Goal: Task Accomplishment & Management: Manage account settings

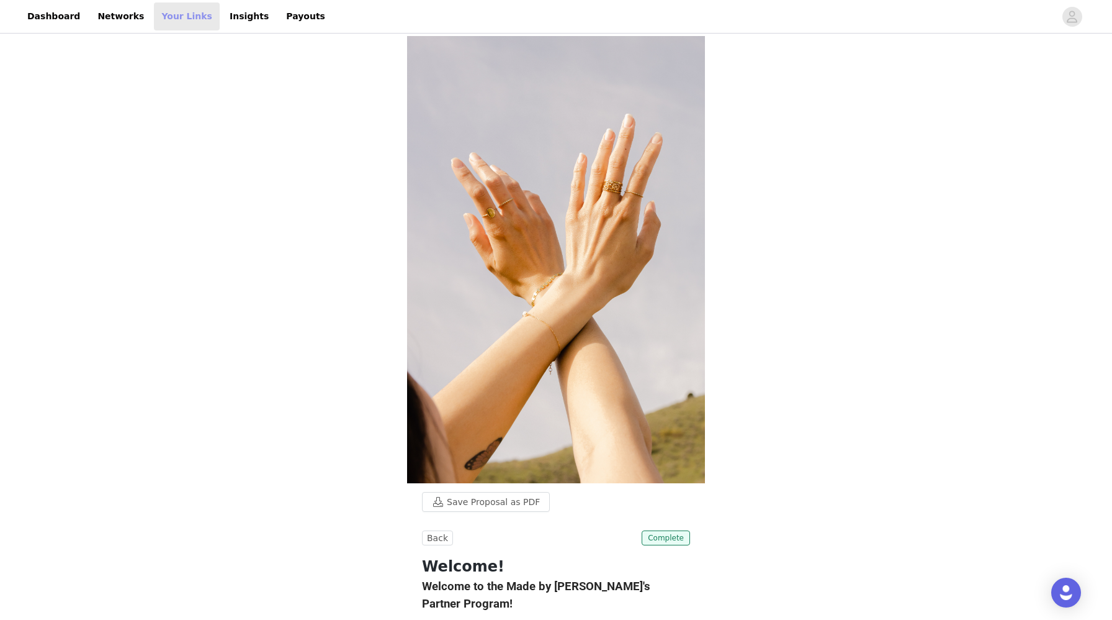
click at [173, 12] on link "Your Links" at bounding box center [187, 16] width 66 height 28
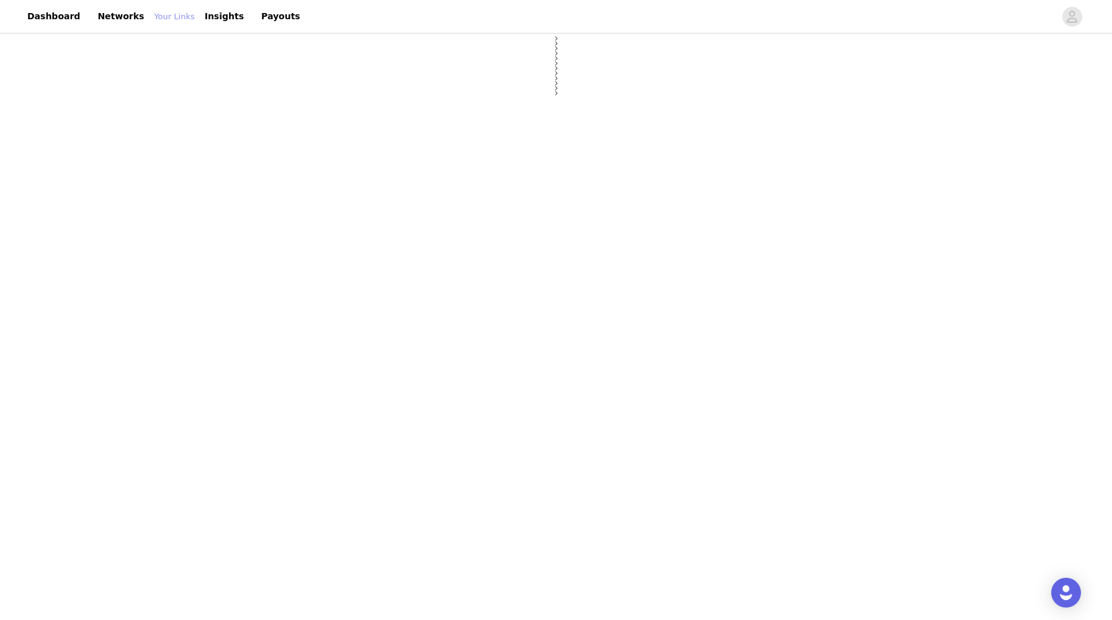
select select "12"
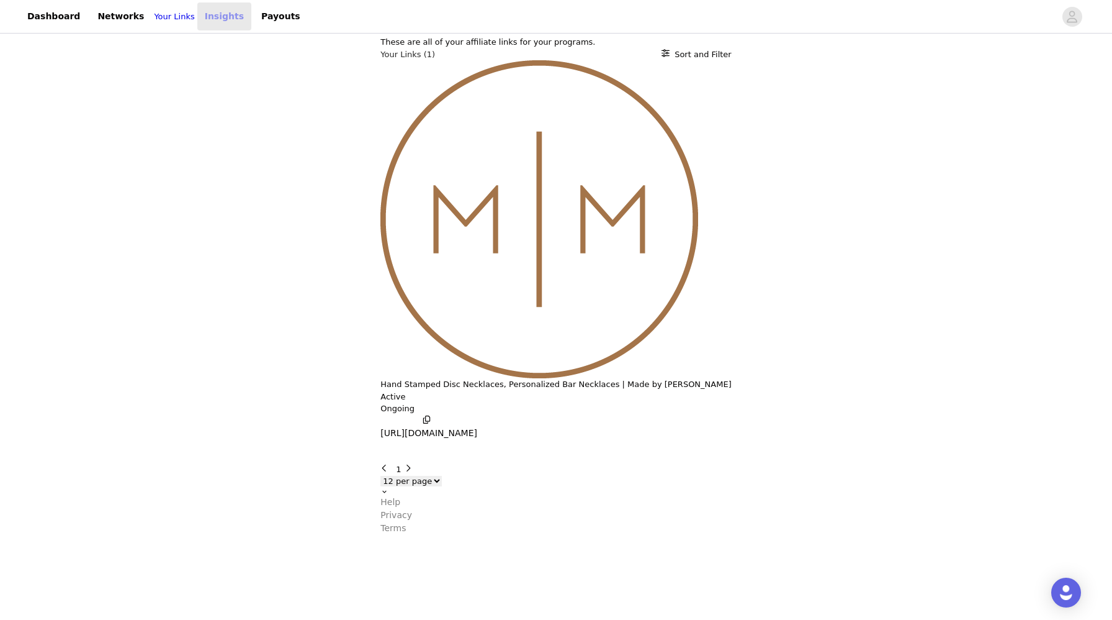
click at [222, 22] on link "Insights" at bounding box center [224, 16] width 54 height 28
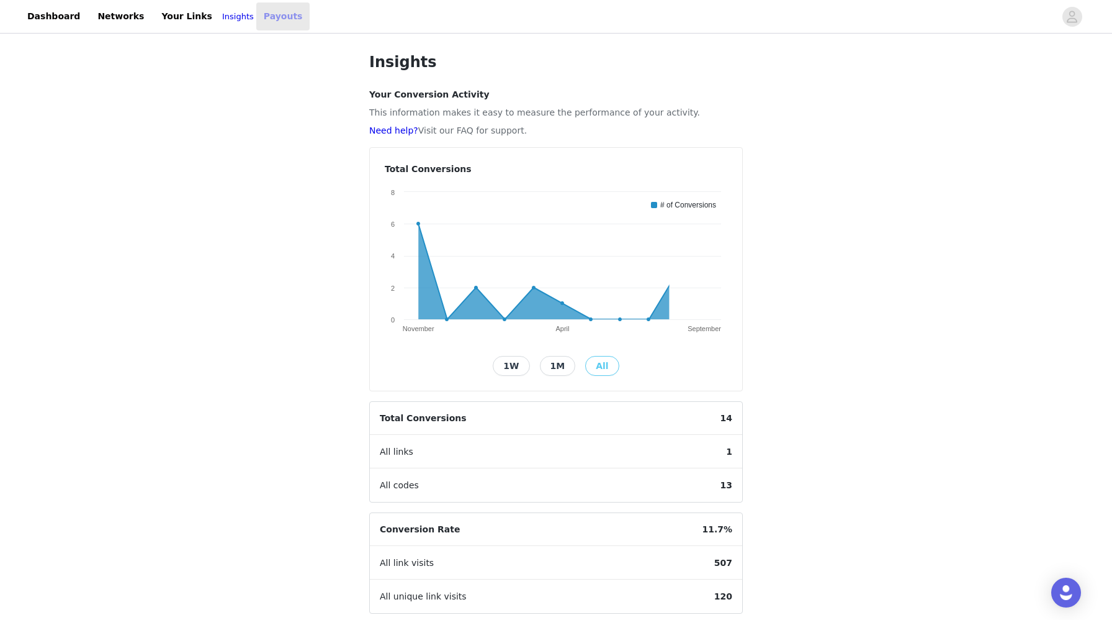
click at [266, 20] on link "Payouts" at bounding box center [283, 16] width 54 height 28
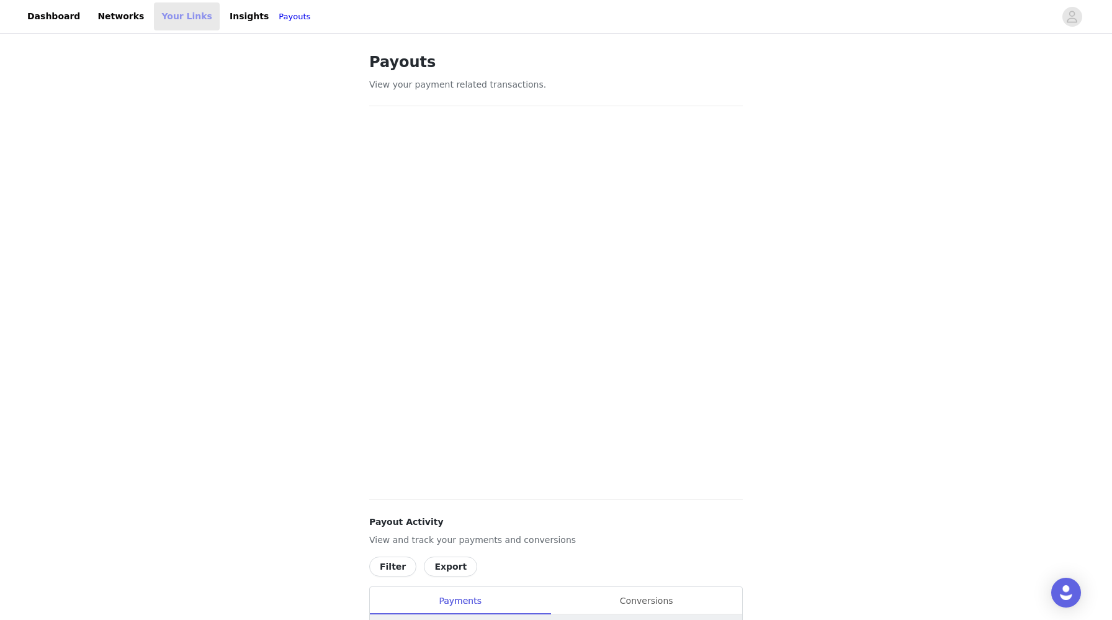
click at [161, 18] on link "Your Links" at bounding box center [187, 16] width 66 height 28
select select "12"
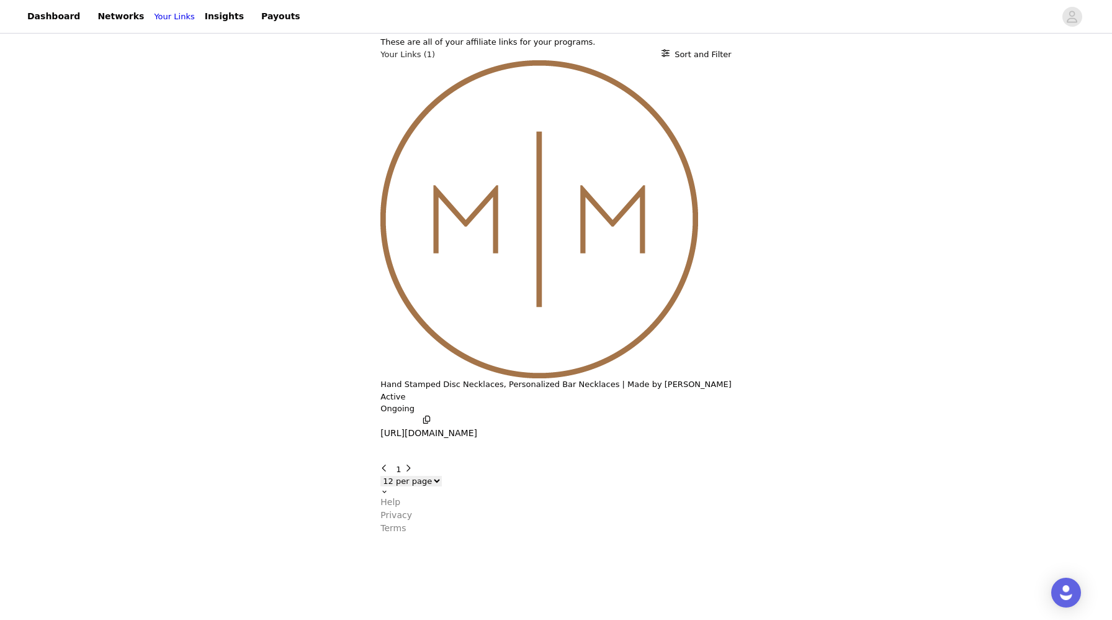
click at [381, 426] on p "[URL][DOMAIN_NAME]" at bounding box center [429, 432] width 97 height 13
click at [90, 12] on link "Networks" at bounding box center [120, 16] width 61 height 28
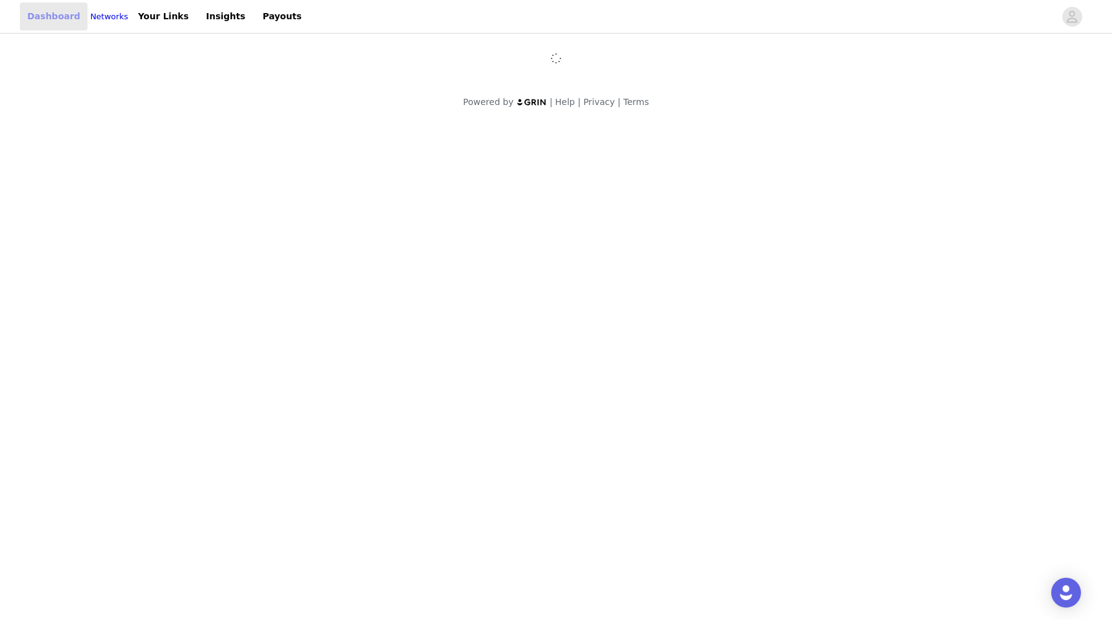
click at [51, 16] on link "Dashboard" at bounding box center [54, 16] width 68 height 28
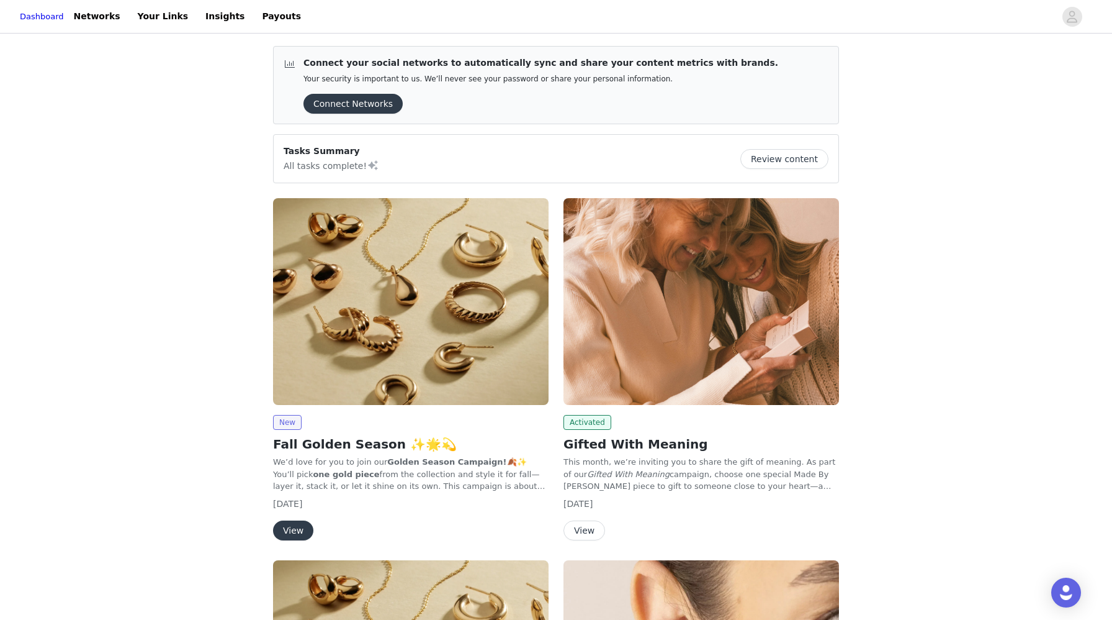
click at [418, 299] on img at bounding box center [411, 301] width 276 height 207
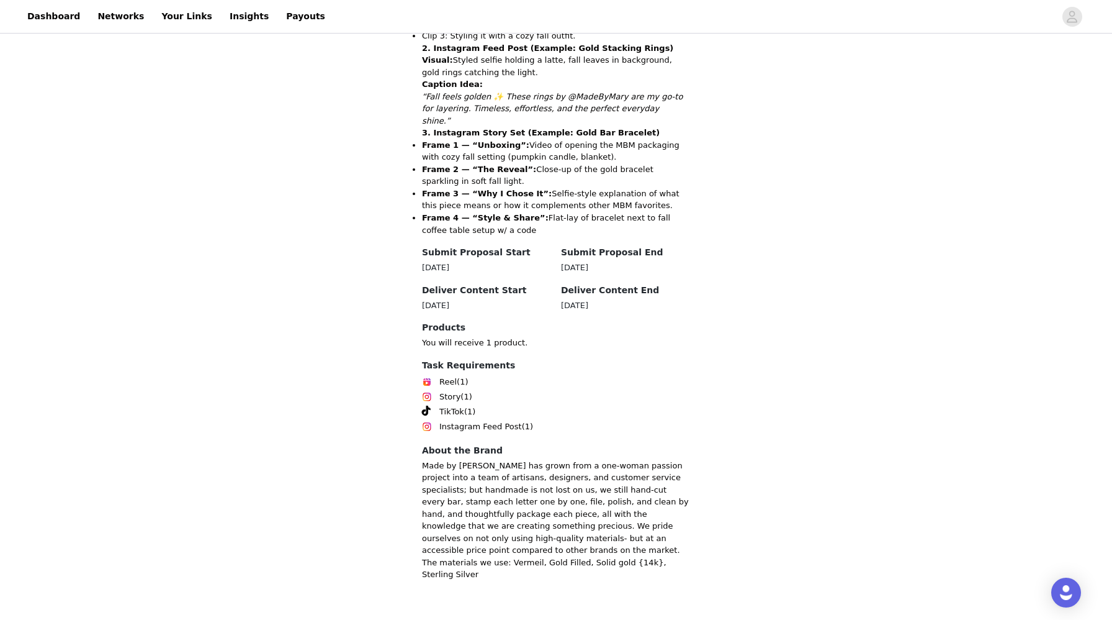
scroll to position [602, 0]
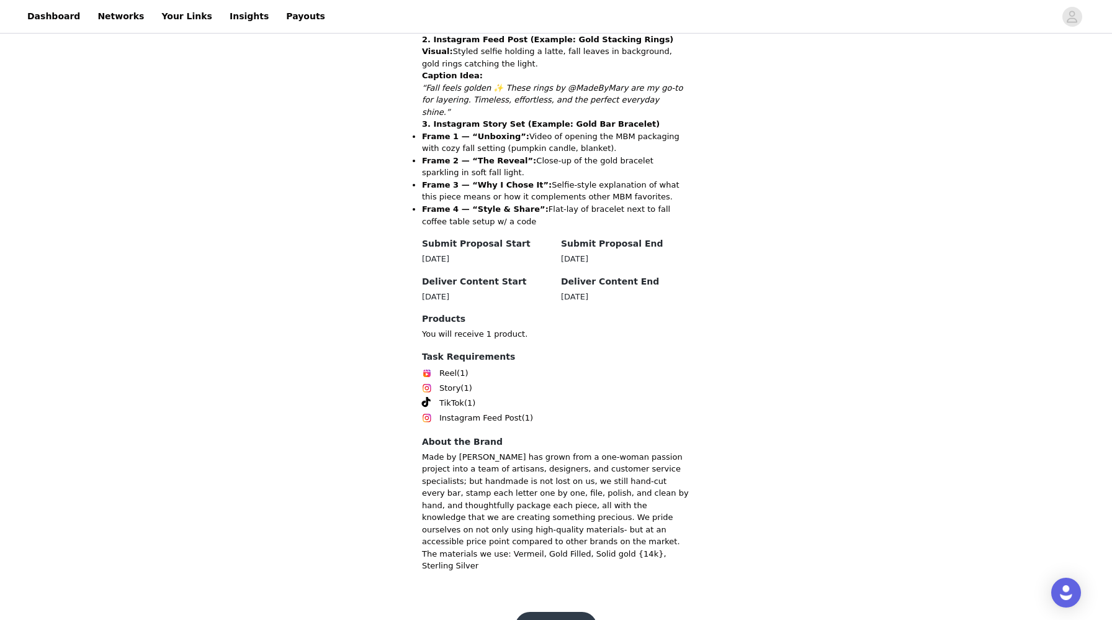
click at [562, 611] on button "Get Started" at bounding box center [556, 626] width 83 height 30
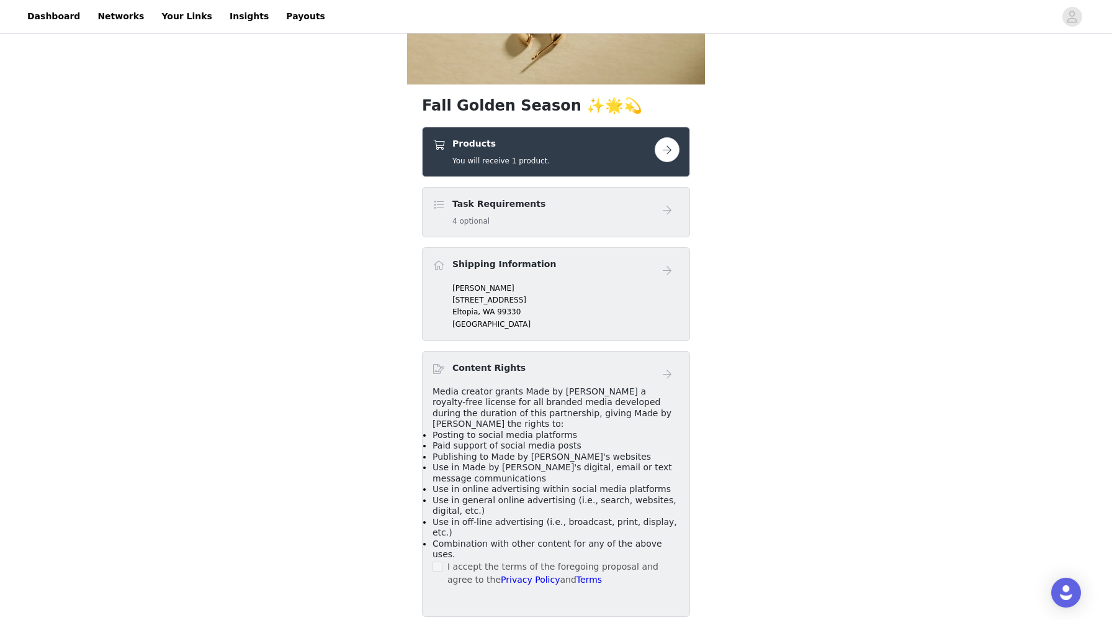
scroll to position [257, 0]
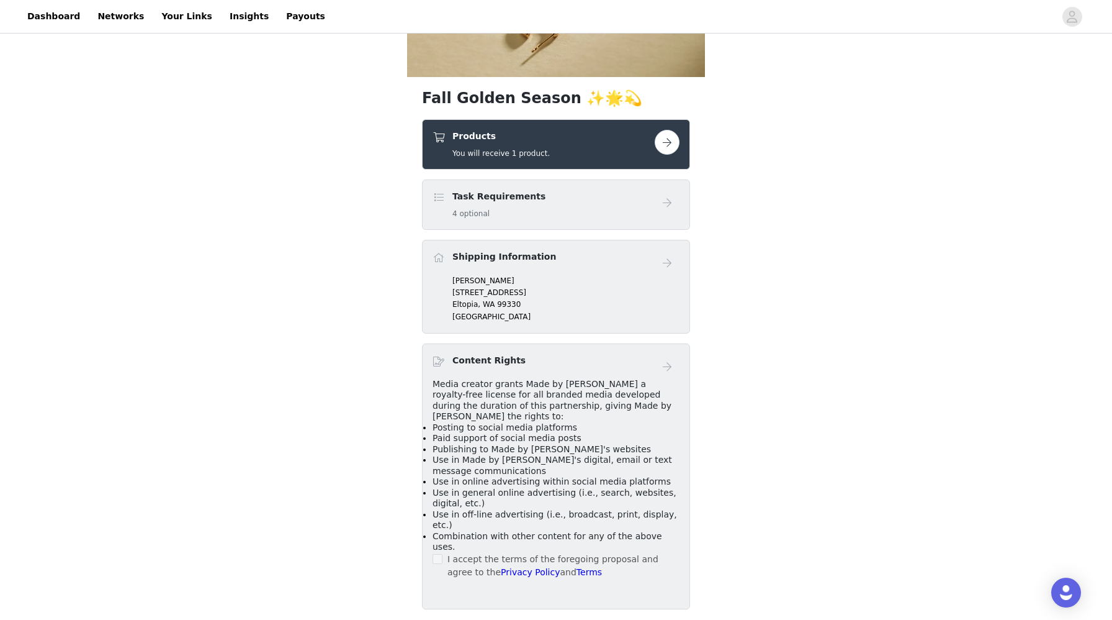
click at [674, 140] on button "button" at bounding box center [667, 142] width 25 height 25
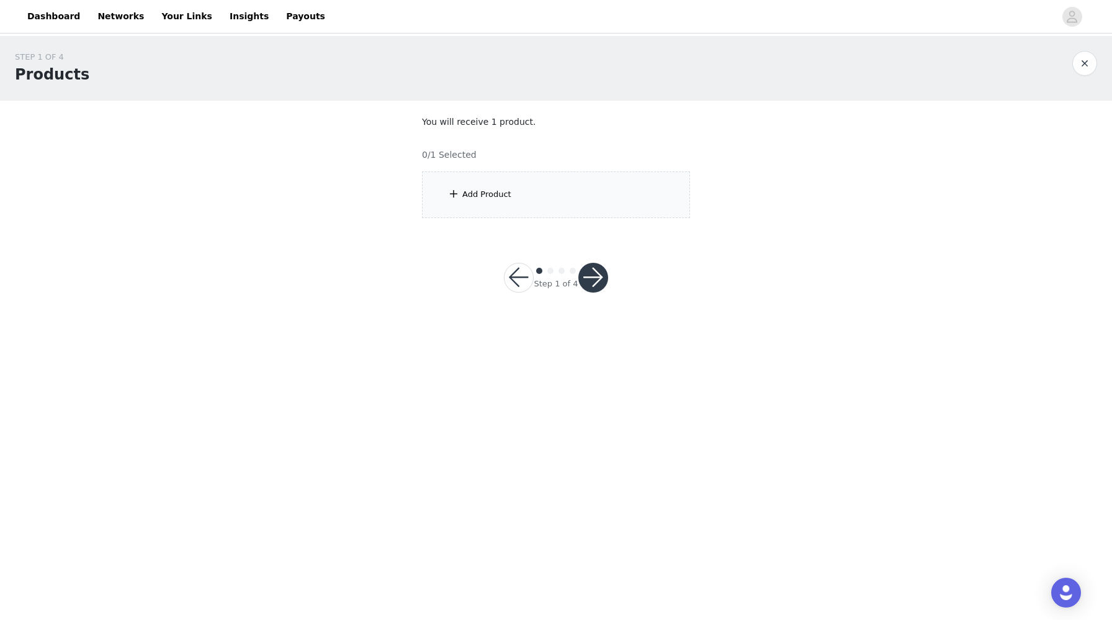
click at [487, 195] on div "Add Product" at bounding box center [486, 194] width 49 height 12
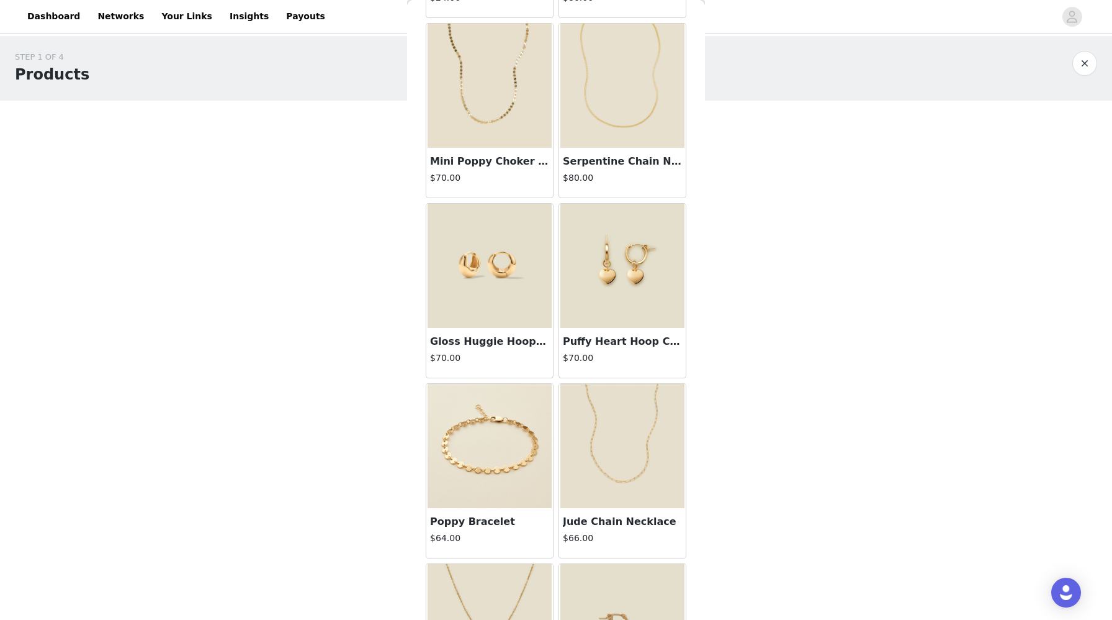
scroll to position [1563, 0]
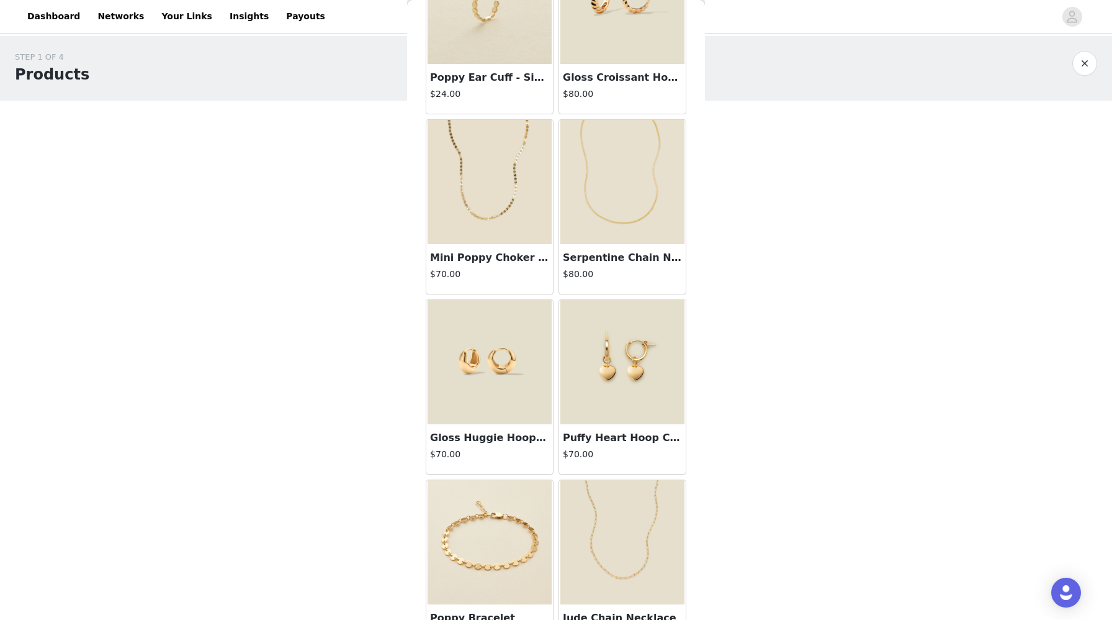
click at [505, 183] on img at bounding box center [490, 182] width 124 height 124
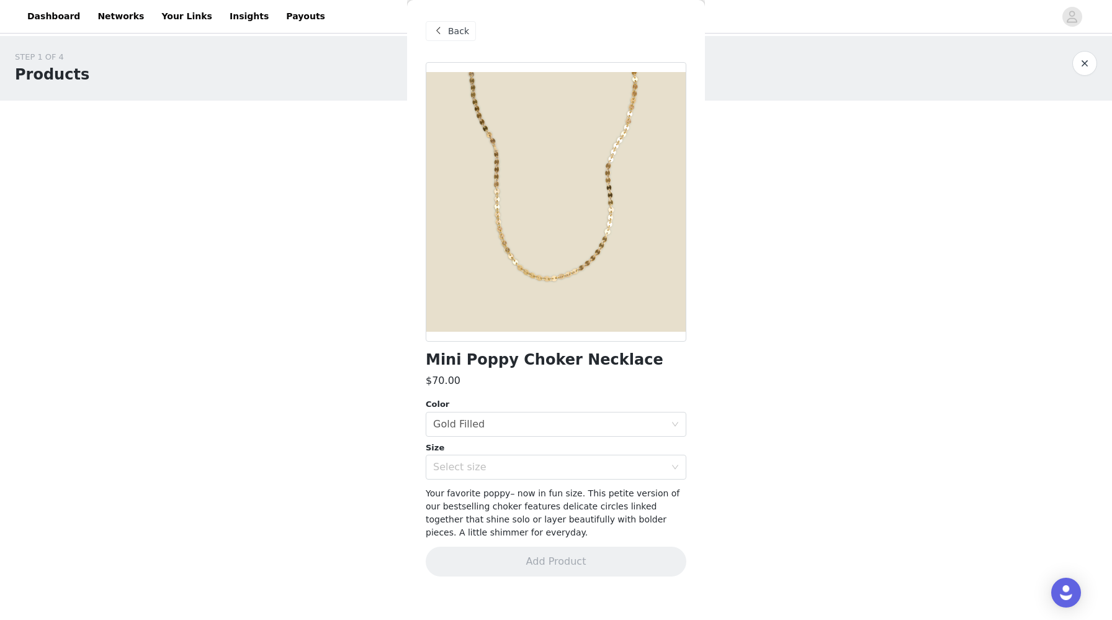
scroll to position [0, 0]
click at [507, 454] on div "Select size" at bounding box center [556, 466] width 261 height 25
click at [535, 382] on div "$70.00" at bounding box center [556, 380] width 261 height 15
click at [456, 35] on span "Back" at bounding box center [458, 31] width 21 height 13
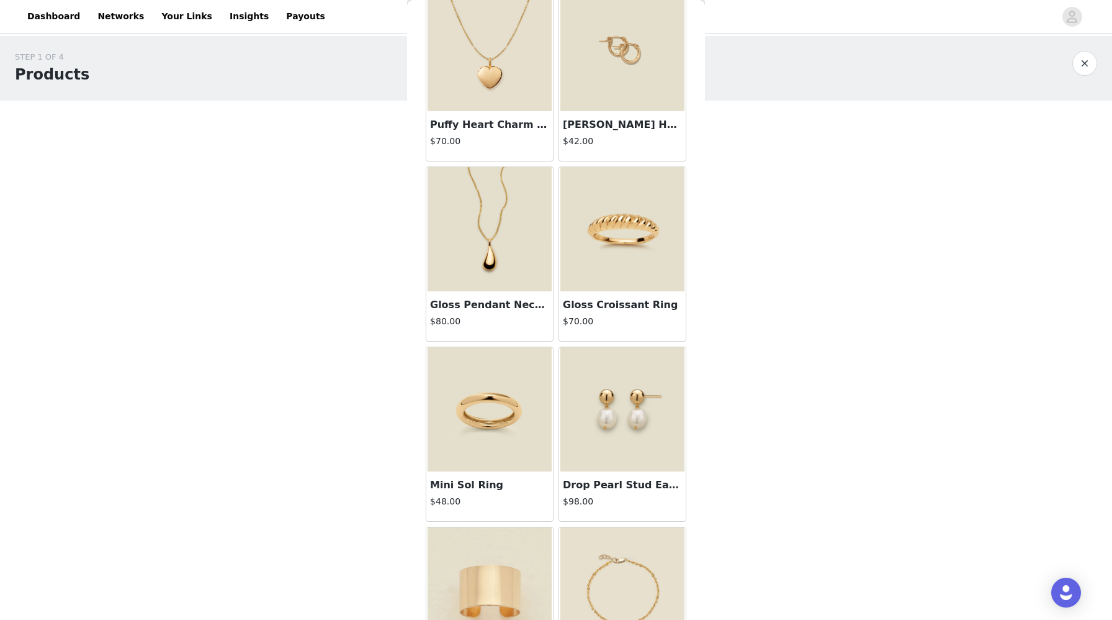
scroll to position [2320, 0]
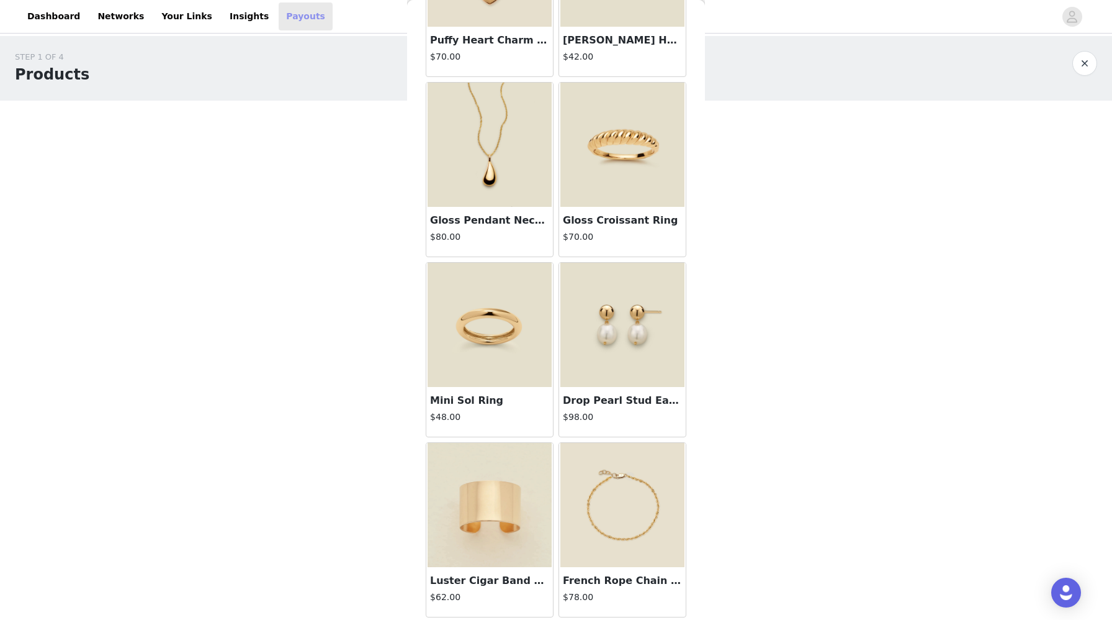
click at [279, 11] on link "Payouts" at bounding box center [306, 16] width 54 height 28
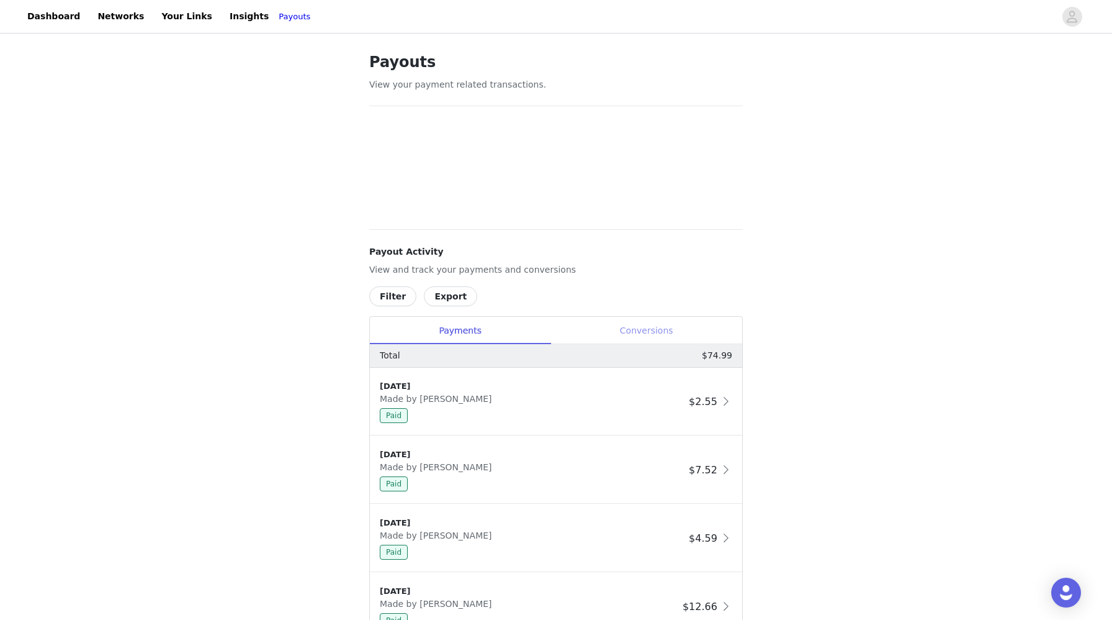
click at [592, 334] on div "Conversions" at bounding box center [647, 331] width 192 height 28
